Goal: Task Accomplishment & Management: Manage account settings

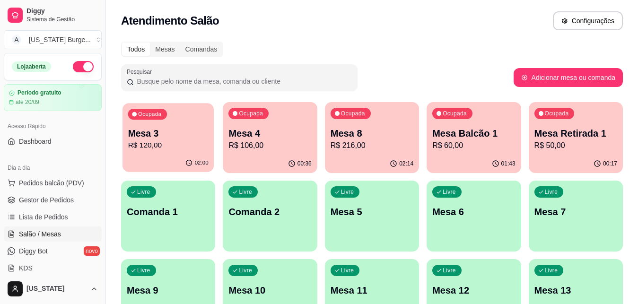
click at [179, 129] on p "Mesa 3" at bounding box center [168, 133] width 80 height 13
click at [282, 131] on p "Mesa 4" at bounding box center [270, 133] width 83 height 13
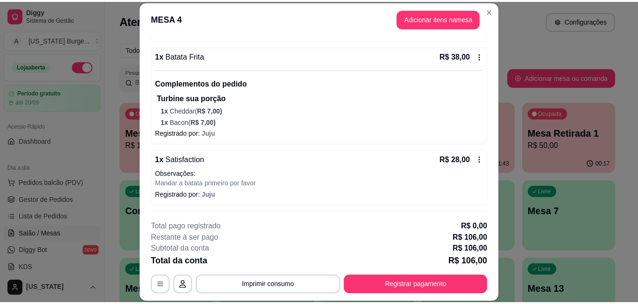
scroll to position [175, 0]
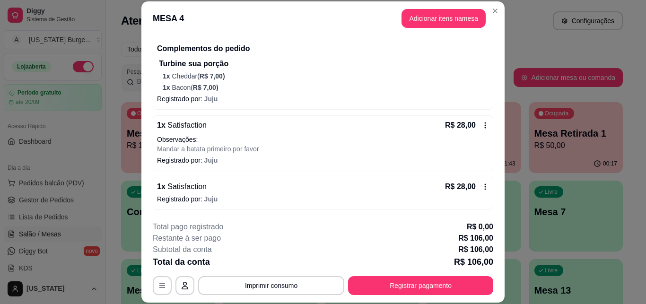
click at [482, 186] on icon at bounding box center [486, 187] width 8 height 8
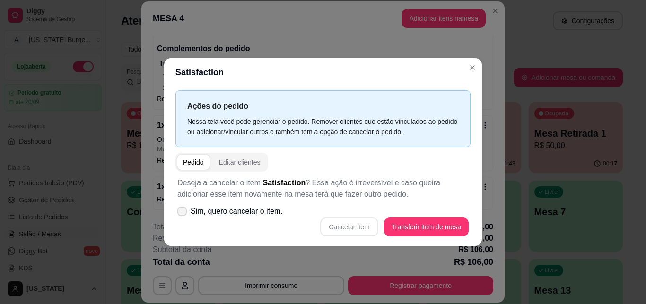
click at [182, 211] on icon at bounding box center [182, 212] width 8 height 6
click at [182, 213] on input "Sim, quero cancelar o item." at bounding box center [180, 216] width 6 height 6
checkbox input "true"
click at [346, 227] on button "Cancelar item" at bounding box center [349, 227] width 58 height 19
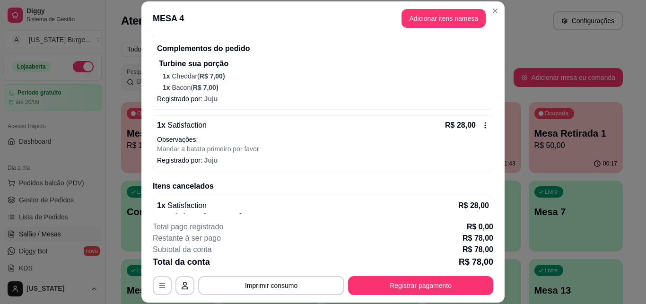
click at [472, 68] on p "Turbine sua porção" at bounding box center [324, 63] width 330 height 11
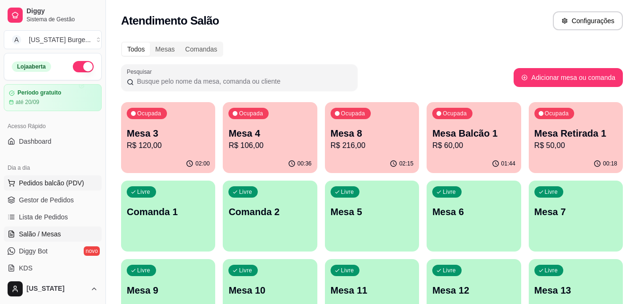
click at [57, 190] on button "Pedidos balcão (PDV)" at bounding box center [53, 183] width 98 height 15
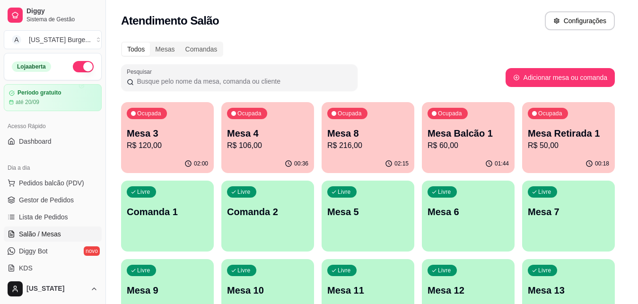
click at [75, 65] on input "Pesquisa" at bounding box center [216, 64] width 380 height 9
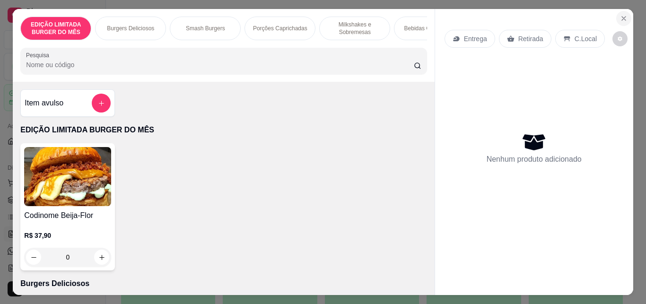
click at [620, 17] on icon "Close" at bounding box center [624, 19] width 8 height 8
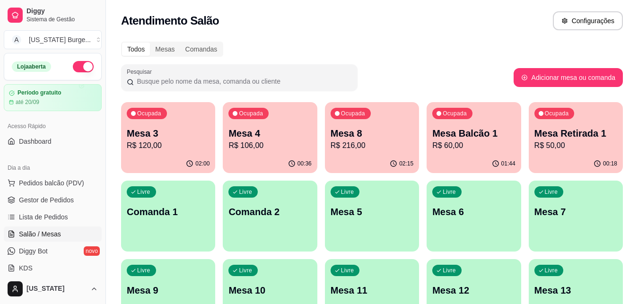
click at [78, 66] on button "button" at bounding box center [83, 66] width 21 height 11
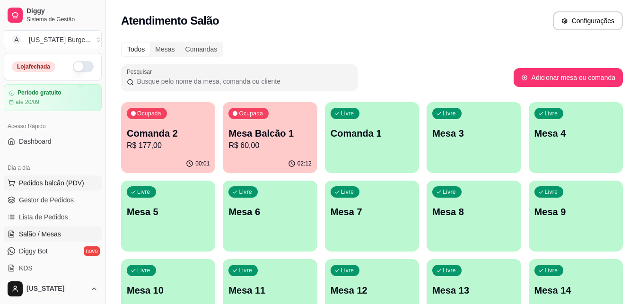
click at [40, 182] on span "Pedidos balcão (PDV)" at bounding box center [51, 182] width 65 height 9
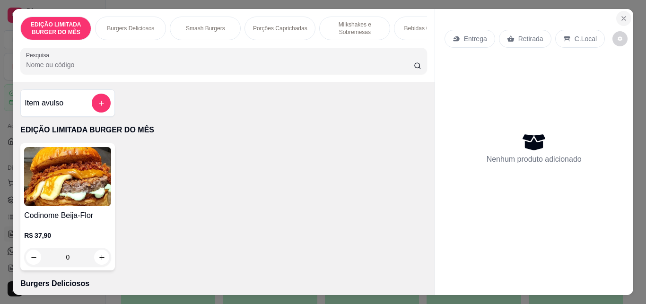
click at [620, 15] on icon "Close" at bounding box center [624, 19] width 8 height 8
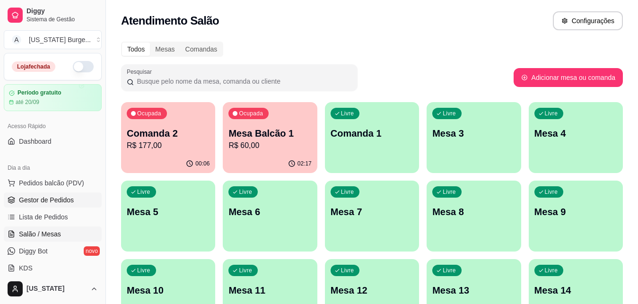
click at [34, 207] on link "Gestor de Pedidos" at bounding box center [53, 200] width 98 height 15
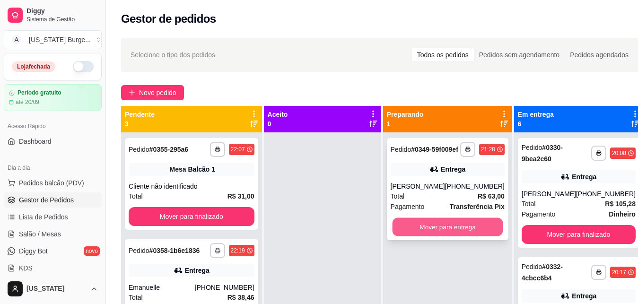
click at [433, 237] on button "Mover para entrega" at bounding box center [447, 227] width 111 height 18
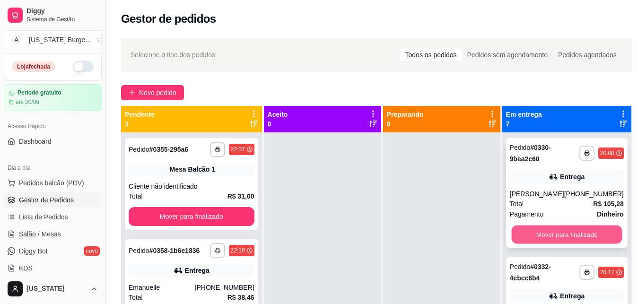
click at [552, 232] on button "Mover para finalizado" at bounding box center [566, 235] width 111 height 18
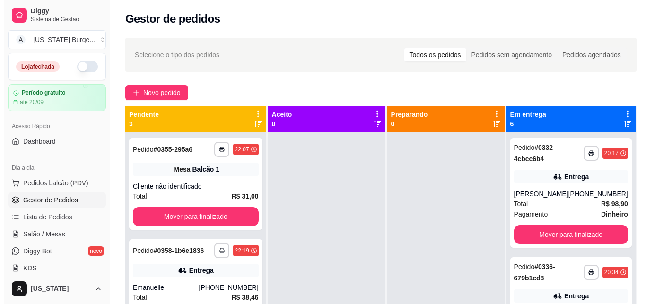
scroll to position [27, 0]
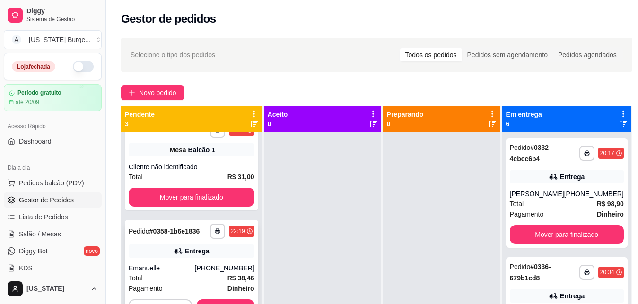
click at [188, 279] on div "Total R$ 38,46" at bounding box center [192, 278] width 126 height 10
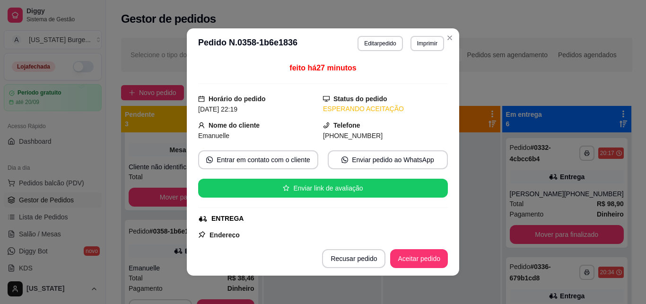
click at [444, 91] on div "feito há 27 minutos Horário do pedido [DATE] 22:19 Status do pedido ESPERANDO A…" at bounding box center [323, 150] width 273 height 183
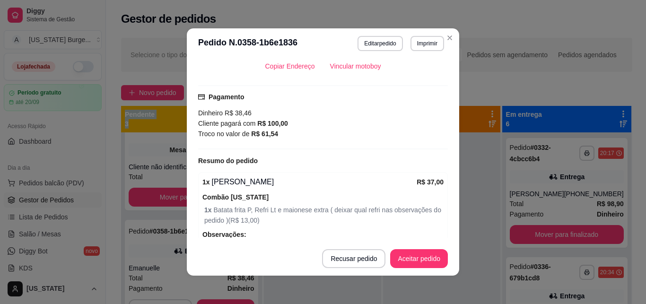
scroll to position [235, 0]
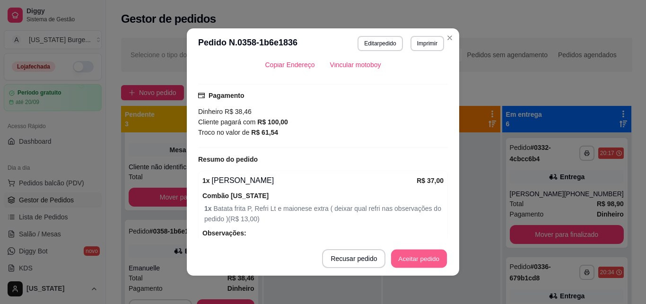
click at [415, 253] on button "Aceitar pedido" at bounding box center [419, 259] width 56 height 18
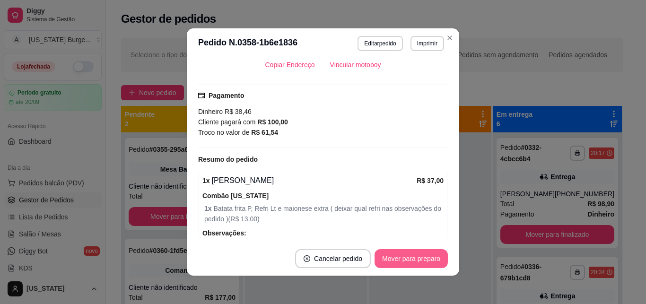
scroll to position [0, 0]
click at [414, 256] on button "Mover para preparo" at bounding box center [411, 259] width 71 height 18
click at [414, 256] on button "Mover para entrega" at bounding box center [411, 259] width 71 height 18
click at [398, 254] on button "Mover para finalizado" at bounding box center [409, 259] width 76 height 18
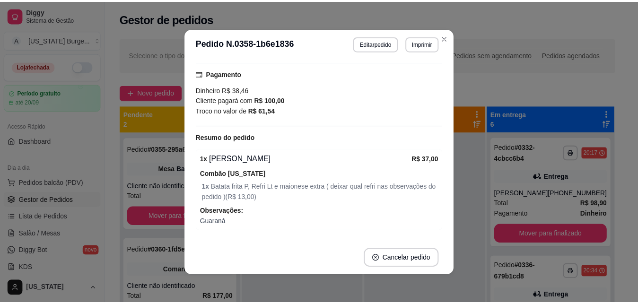
scroll to position [213, 0]
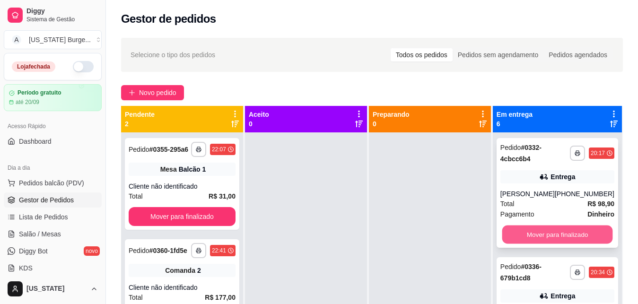
click at [535, 235] on button "Mover para finalizado" at bounding box center [557, 235] width 111 height 18
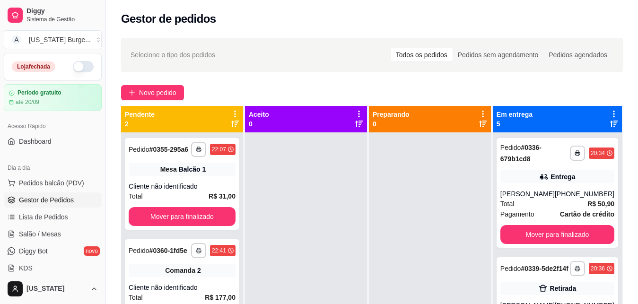
click at [535, 236] on button "Mover para finalizado" at bounding box center [558, 234] width 114 height 19
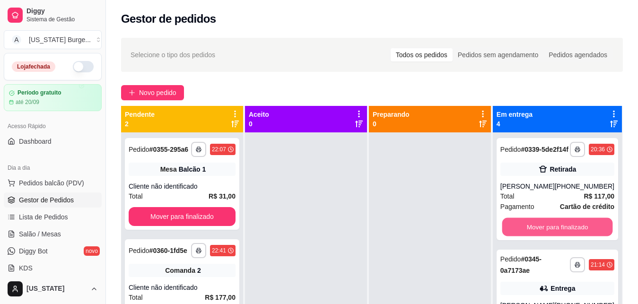
click at [535, 236] on button "Mover para finalizado" at bounding box center [557, 227] width 111 height 18
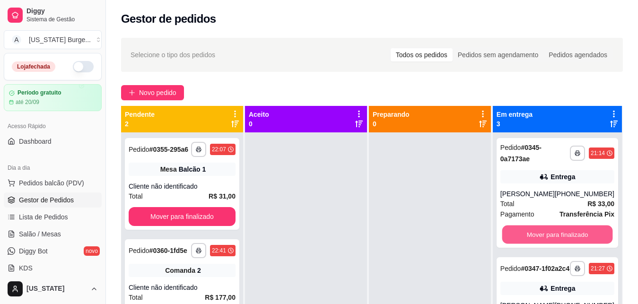
click at [535, 236] on button "Mover para finalizado" at bounding box center [557, 235] width 111 height 18
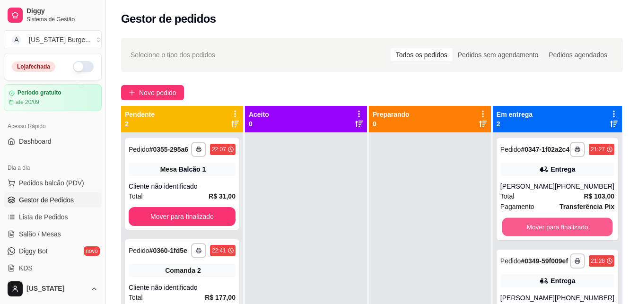
click at [535, 236] on button "Mover para finalizado" at bounding box center [557, 227] width 111 height 18
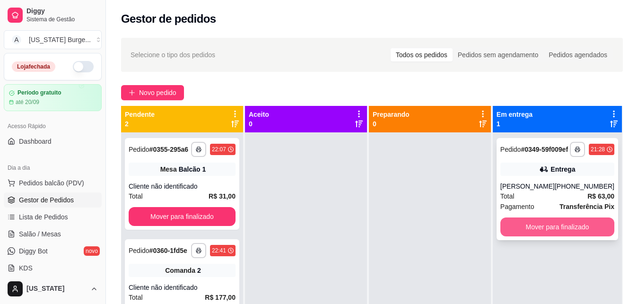
drag, startPoint x: 536, startPoint y: 248, endPoint x: 535, endPoint y: 241, distance: 7.2
click at [535, 237] on button "Mover para finalizado" at bounding box center [558, 227] width 114 height 19
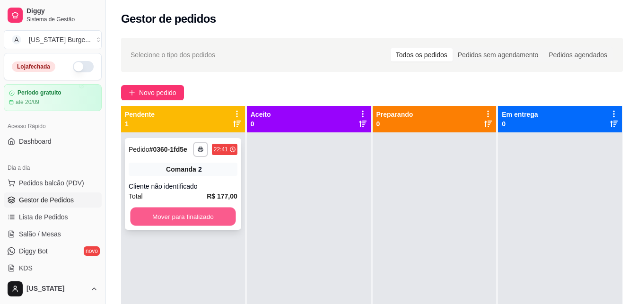
click at [173, 221] on button "Mover para finalizado" at bounding box center [183, 217] width 106 height 18
